Goal: Information Seeking & Learning: Learn about a topic

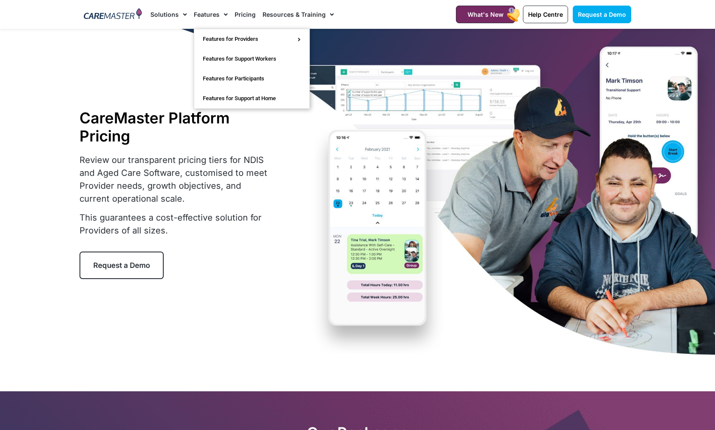
click at [180, 11] on span "Menu" at bounding box center [183, 14] width 8 height 15
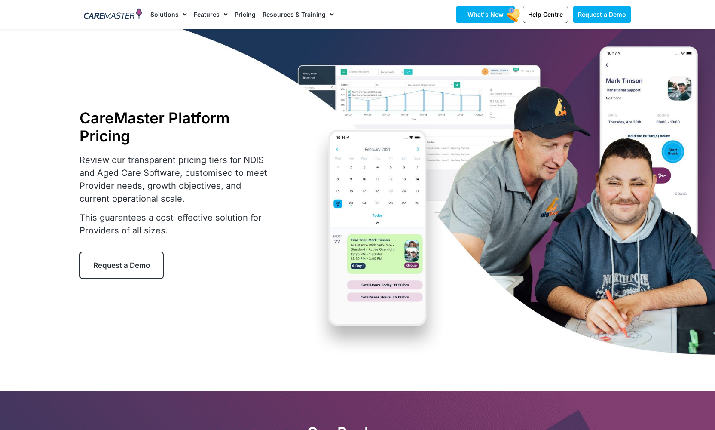
click at [492, 18] on link "What's New" at bounding box center [485, 15] width 59 height 18
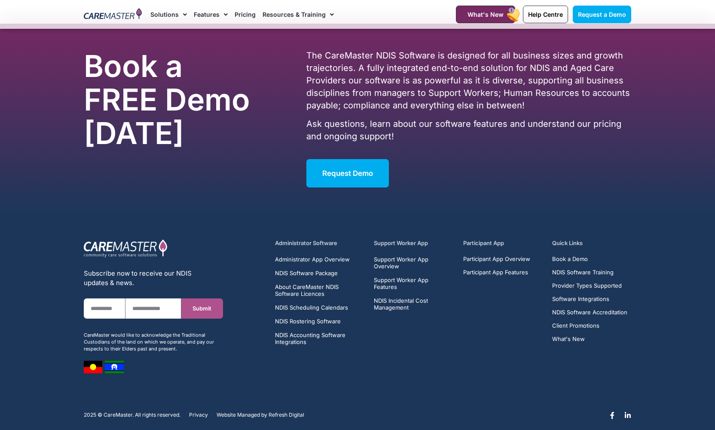
scroll to position [1639, 0]
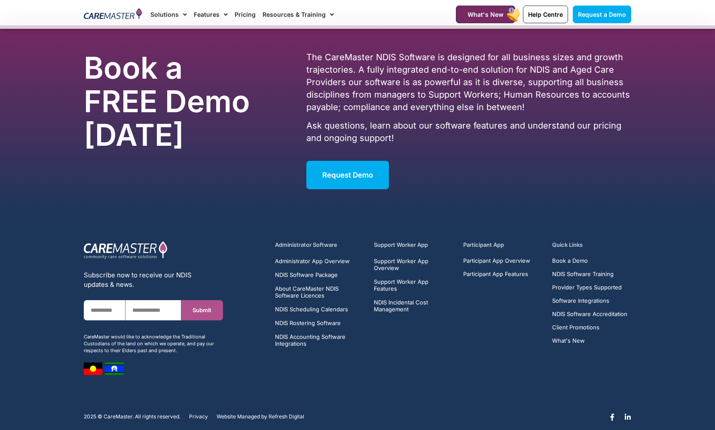
click at [289, 413] on span "Refresh Digital" at bounding box center [286, 416] width 36 height 6
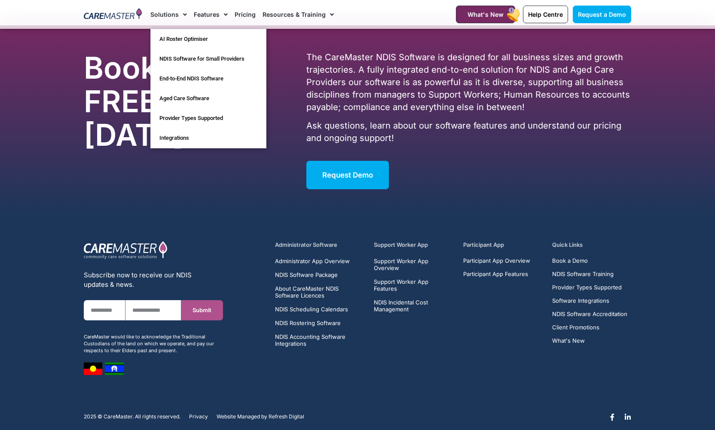
click at [88, 18] on img at bounding box center [113, 14] width 58 height 13
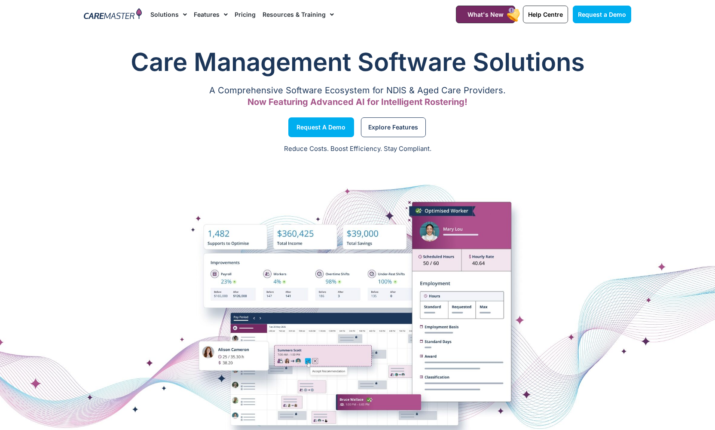
drag, startPoint x: 122, startPoint y: 40, endPoint x: 184, endPoint y: 22, distance: 65.3
click at [122, 40] on div "Care Management Software Solutions A Comprehensive Software Ecosystem for NDIS …" at bounding box center [357, 212] width 715 height 496
